Goal: Task Accomplishment & Management: Use online tool/utility

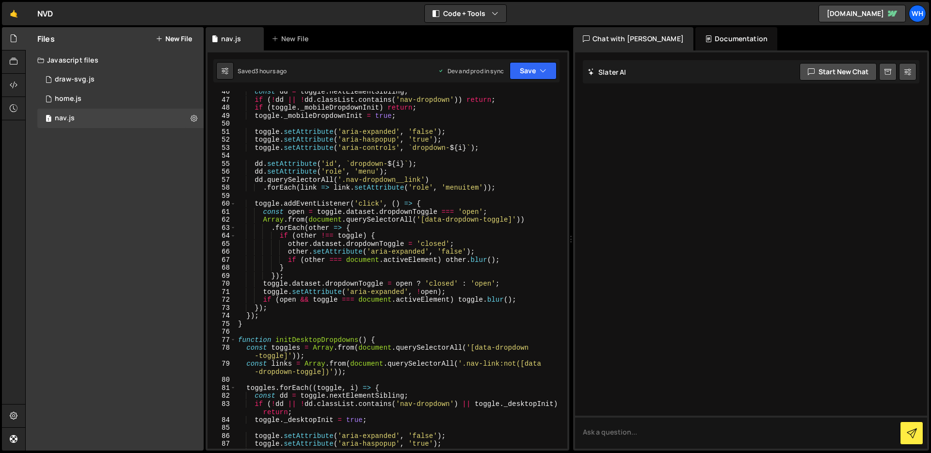
scroll to position [555, 0]
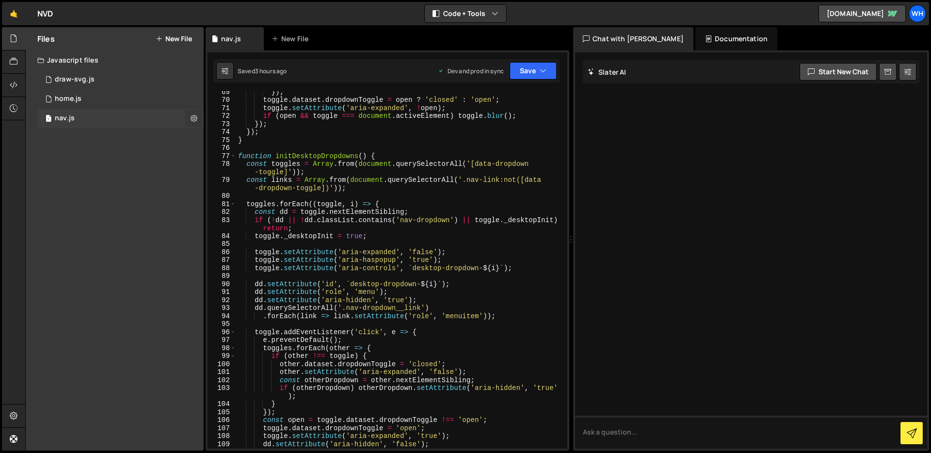
click at [192, 118] on icon at bounding box center [194, 117] width 7 height 9
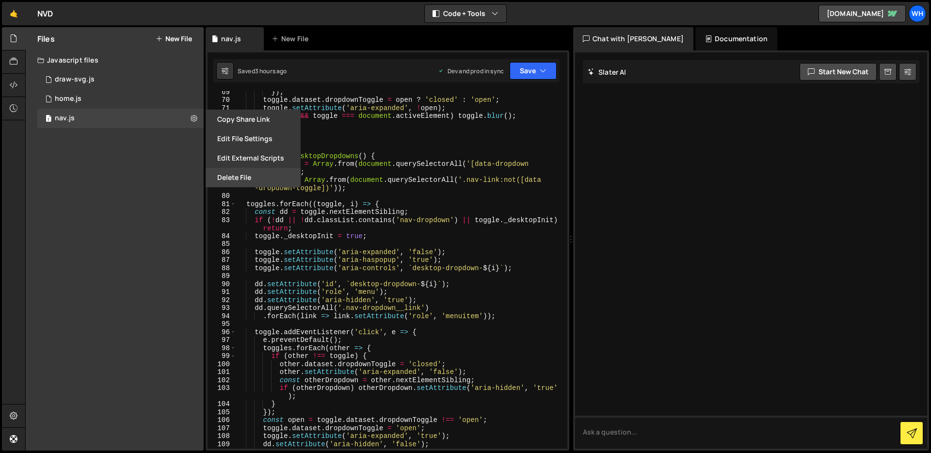
click at [220, 178] on button "Delete File" at bounding box center [253, 177] width 95 height 19
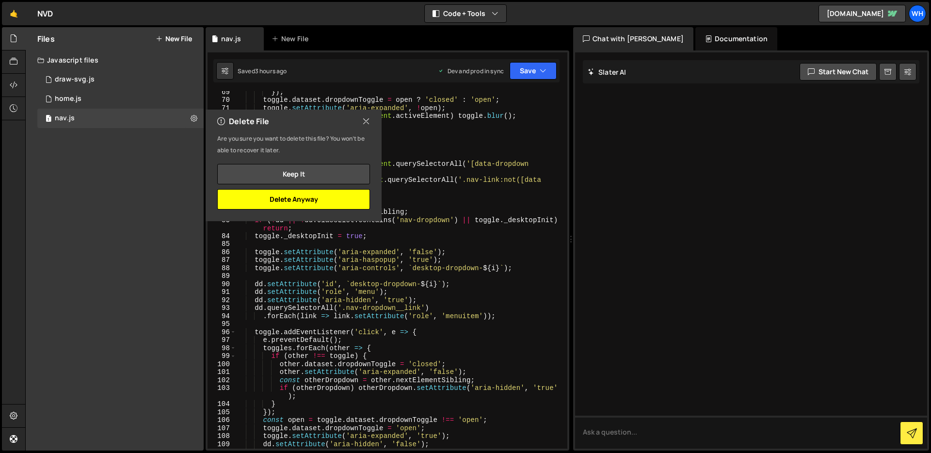
click at [300, 202] on button "Delete Anyway" at bounding box center [293, 199] width 153 height 20
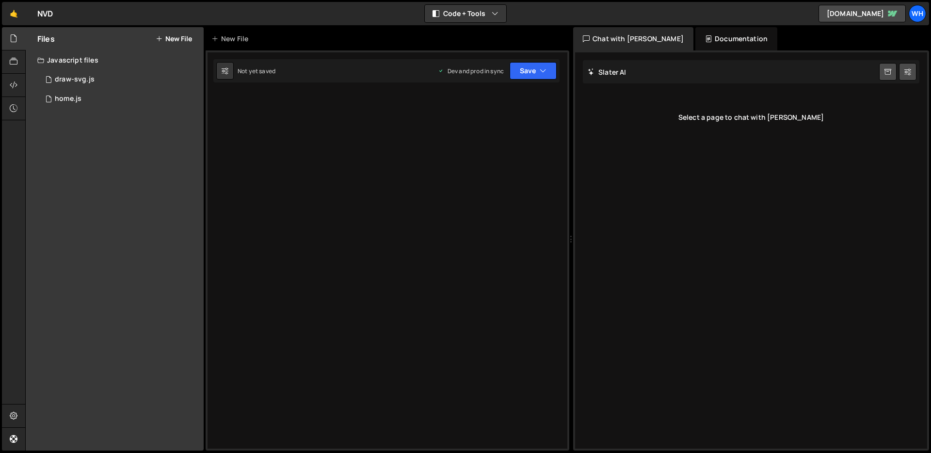
click at [192, 175] on div "Files New File Javascript files 1 draw-svg.js 0 1 home.js 0 CSS files Copy shar…" at bounding box center [115, 238] width 178 height 423
click at [311, 99] on div "Type cmd + s to save your Javascript file." at bounding box center [397, 277] width 339 height 373
paste textarea "})();"
type textarea "})();"
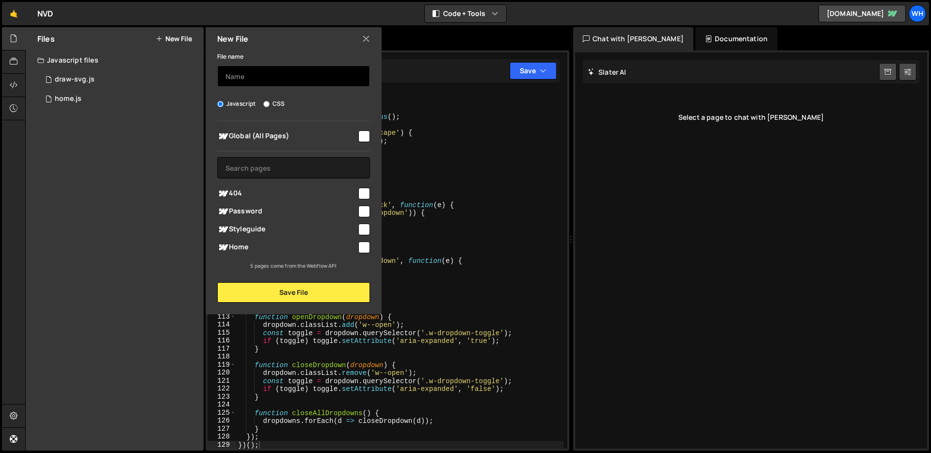
click at [287, 75] on input "text" at bounding box center [293, 75] width 153 height 21
type input "nav"
click at [366, 137] on input "checkbox" at bounding box center [364, 136] width 12 height 12
checkbox input "true"
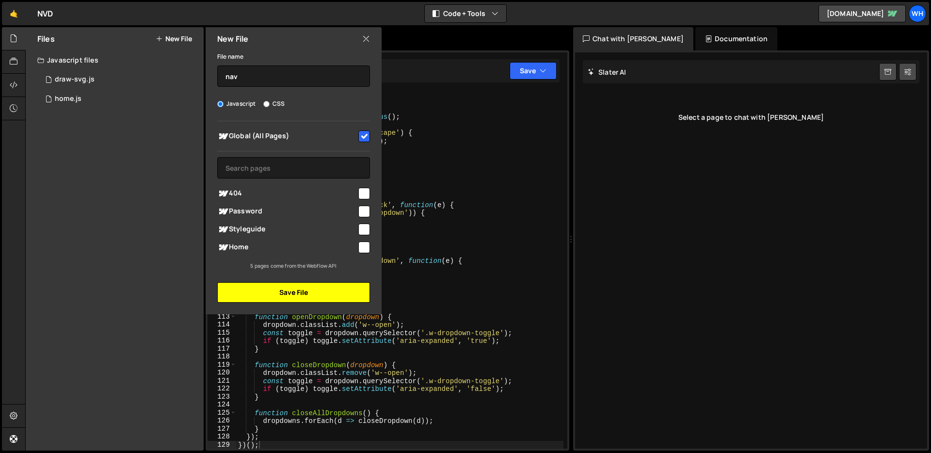
click at [320, 286] on button "Save File" at bounding box center [293, 292] width 153 height 20
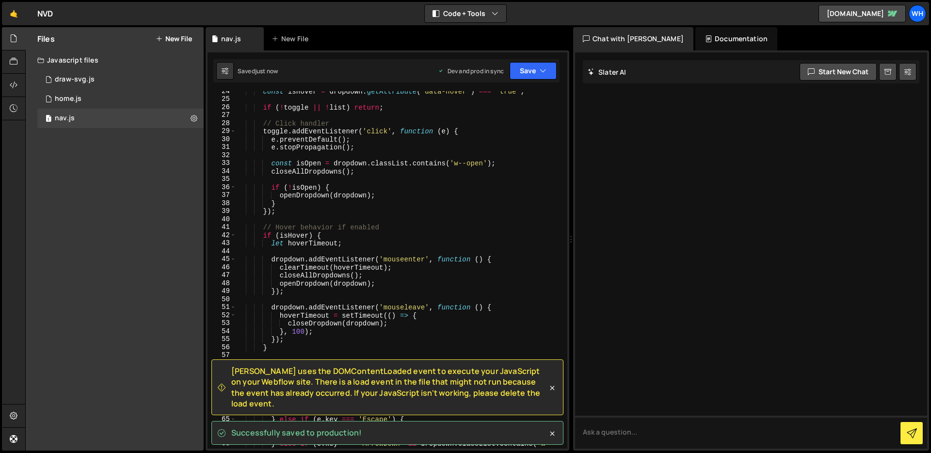
scroll to position [4, 0]
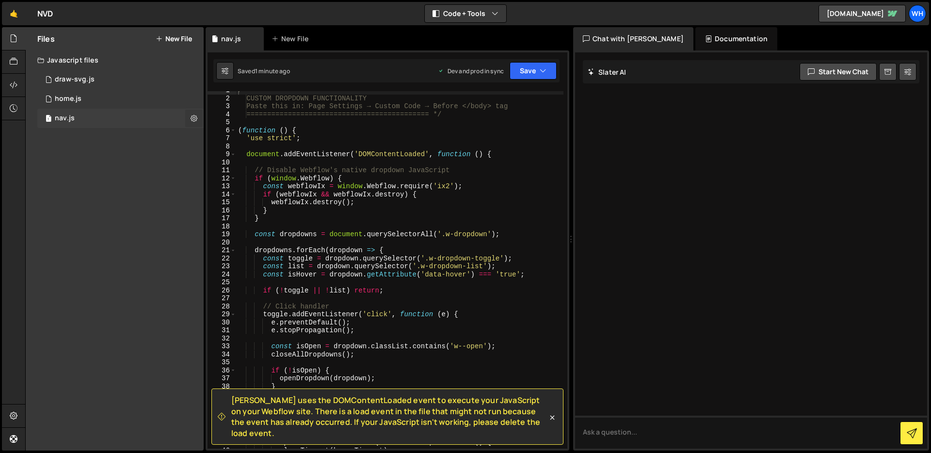
click at [195, 116] on icon at bounding box center [194, 117] width 7 height 9
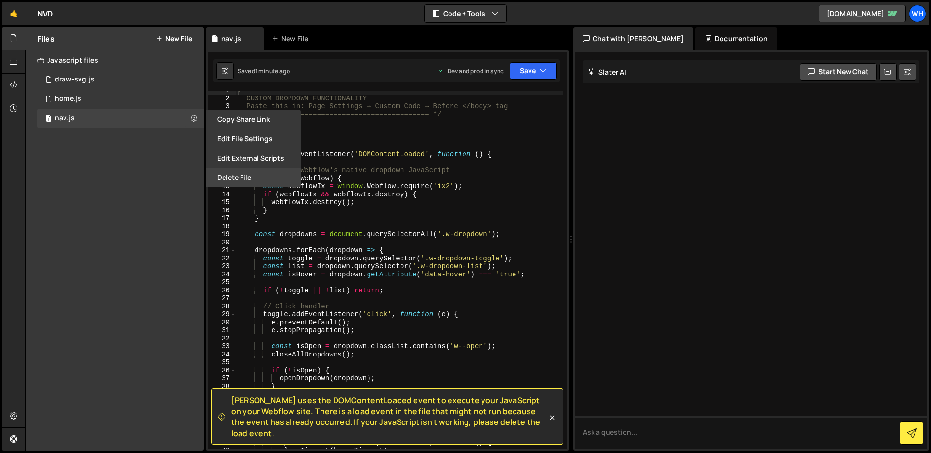
click at [225, 180] on button "Delete File" at bounding box center [253, 177] width 95 height 19
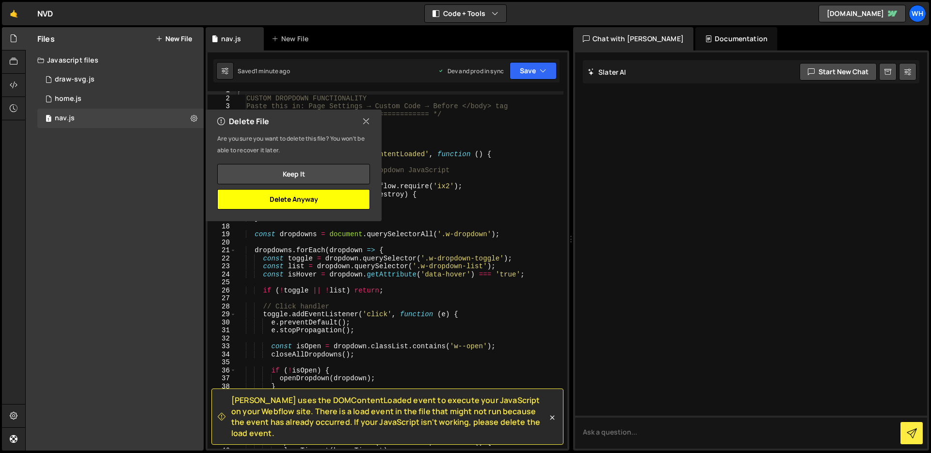
click at [313, 189] on button "Delete Anyway" at bounding box center [293, 199] width 153 height 20
click at [312, 200] on div "[PERSON_NAME] uses the DOMContentLoaded event to execute your JavaScript on you…" at bounding box center [388, 250] width 364 height 400
